Goal: Task Accomplishment & Management: Use online tool/utility

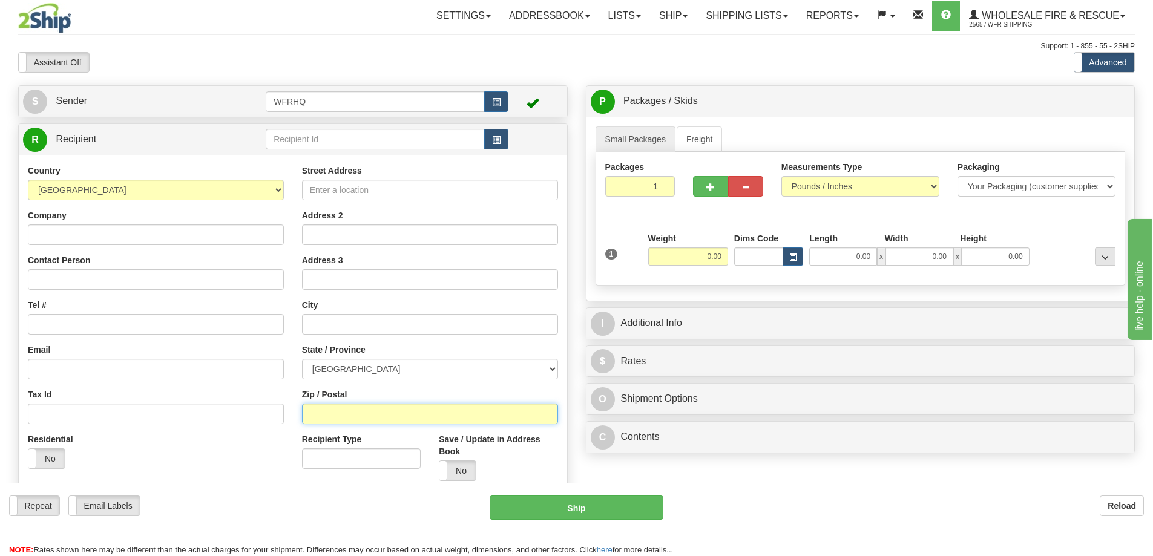
click at [325, 417] on input "Zip / Postal" at bounding box center [430, 414] width 256 height 21
click at [313, 411] on input "Zip / Postal" at bounding box center [430, 414] width 256 height 21
type input "v1T9E2"
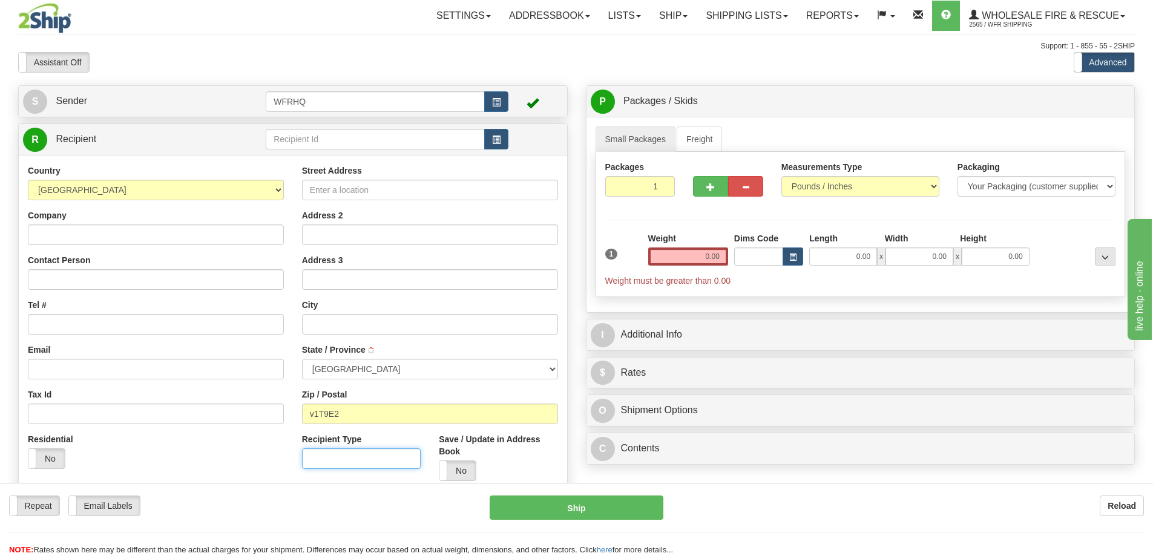
type input "[PERSON_NAME]"
select select "BC"
click at [706, 253] on input "0.00" at bounding box center [688, 256] width 80 height 18
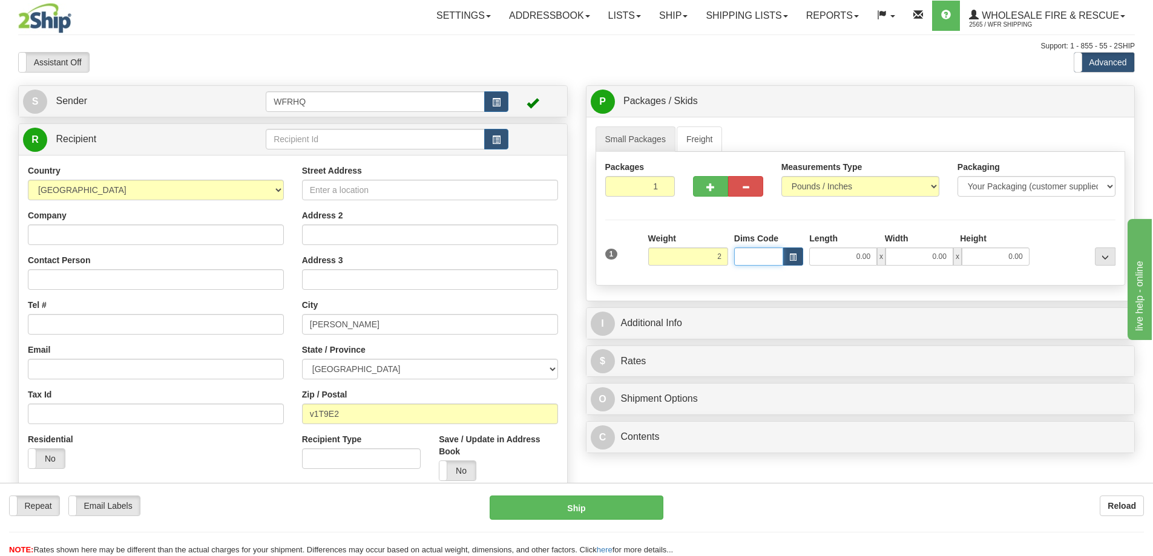
type input "2.00"
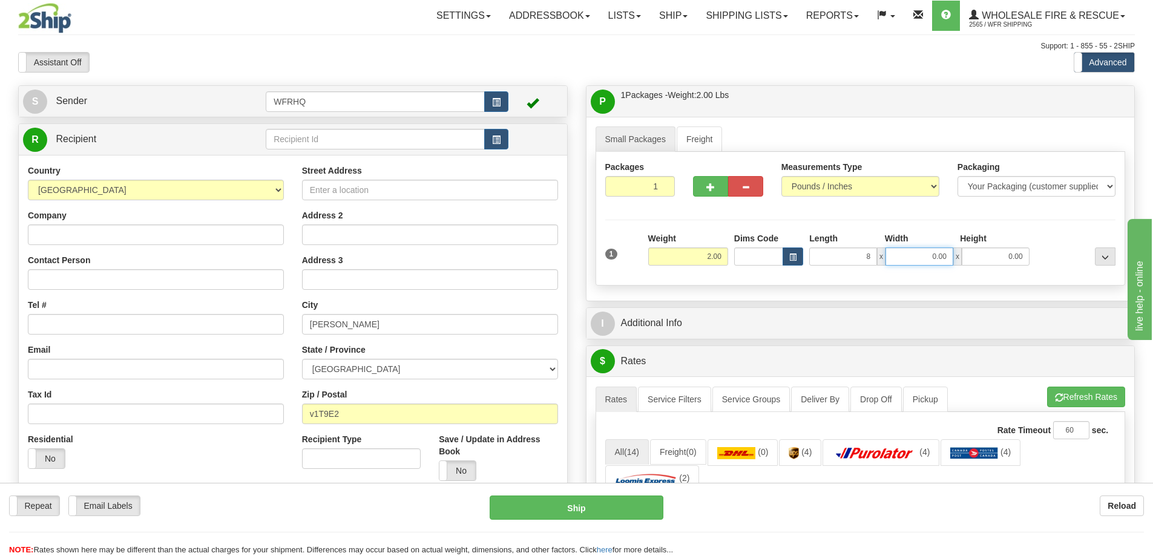
type input "8.00"
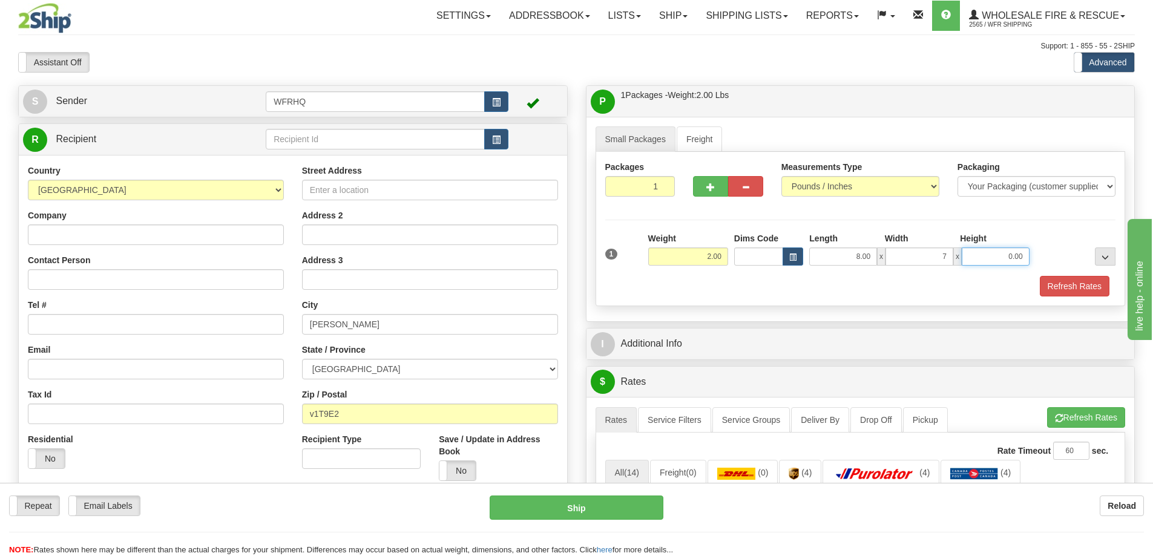
type input "7.00"
type input "5.00"
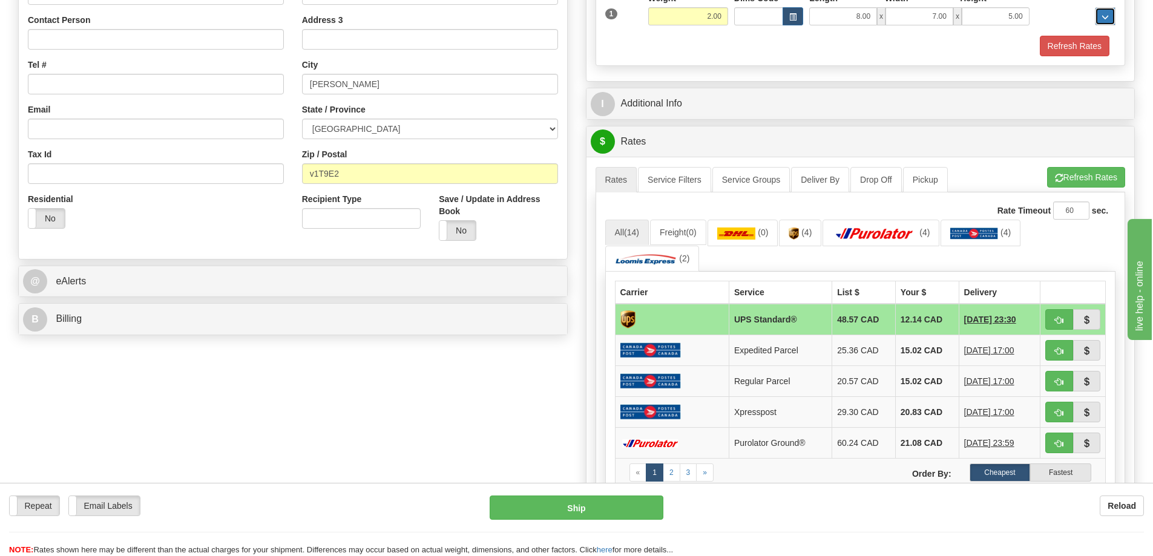
scroll to position [242, 0]
